Goal: Task Accomplishment & Management: Use online tool/utility

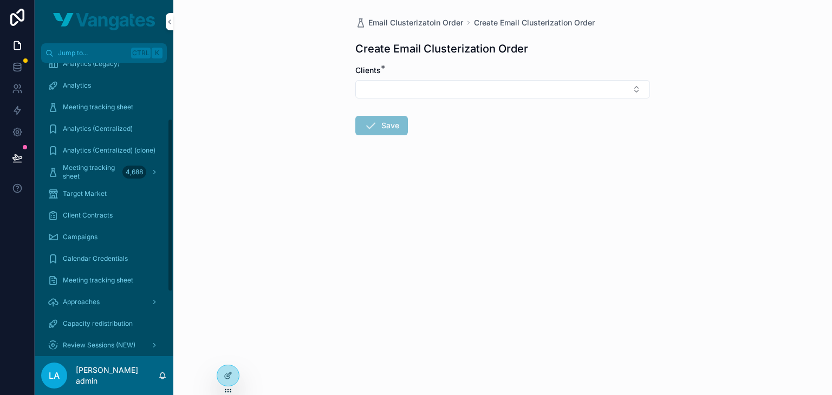
scroll to position [106, 0]
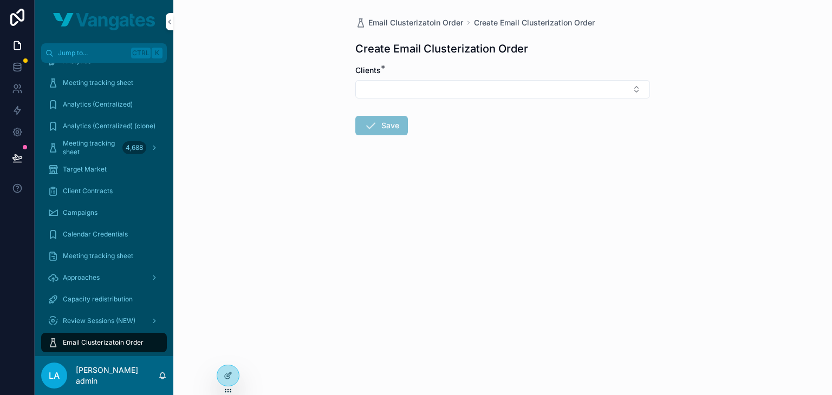
click at [94, 302] on span "Capacity redistribution" at bounding box center [98, 299] width 70 height 9
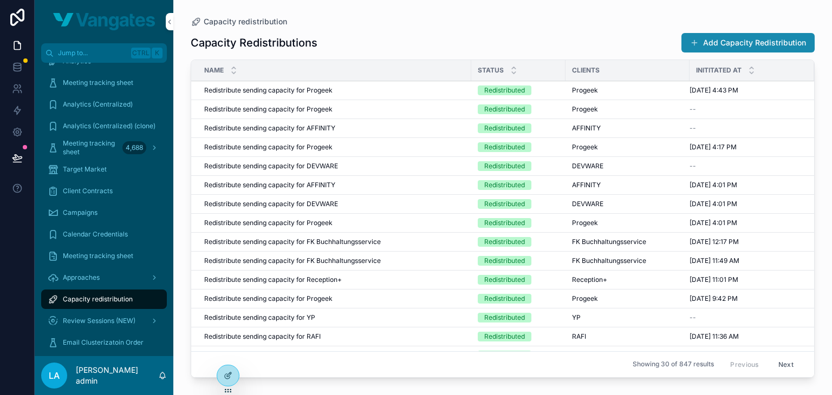
click at [721, 42] on button "Add Capacity Redistribution" at bounding box center [747, 42] width 133 height 19
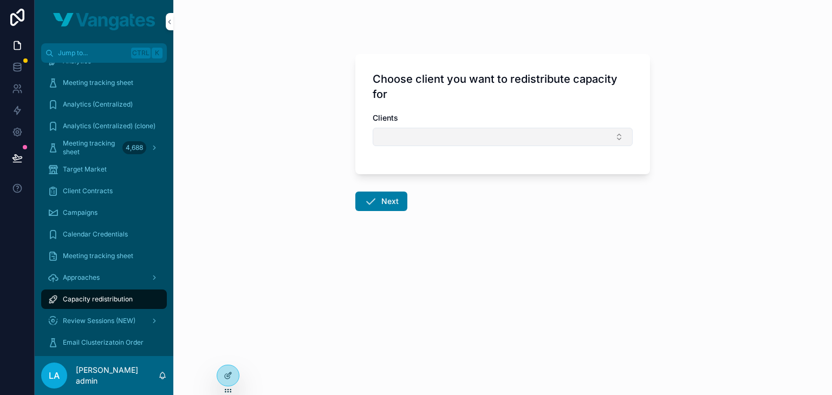
click at [478, 136] on button "Select Button" at bounding box center [503, 137] width 260 height 18
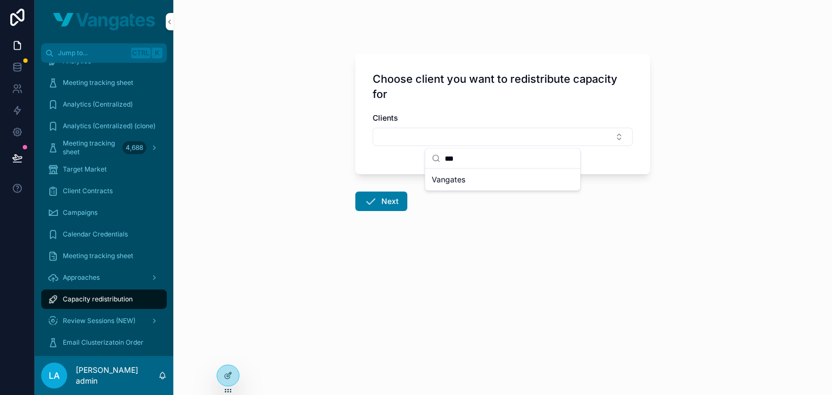
type input "***"
click at [460, 179] on span "Vangates" at bounding box center [449, 179] width 34 height 11
click at [401, 202] on button "Next" at bounding box center [381, 203] width 52 height 19
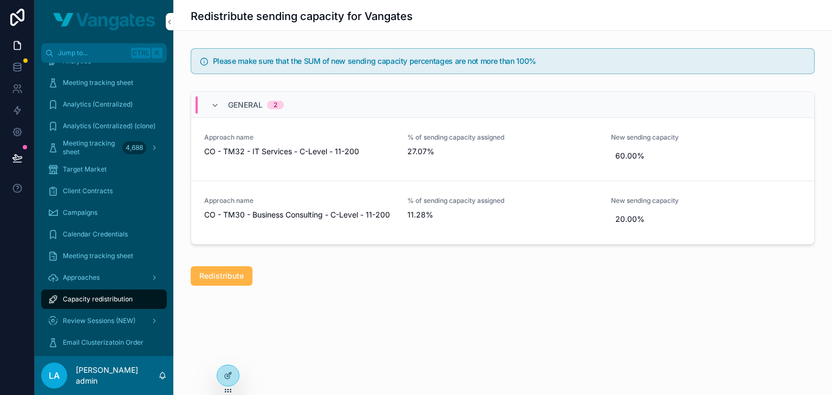
click at [234, 275] on span "Redistribute" at bounding box center [221, 276] width 44 height 11
